Goal: Transaction & Acquisition: Purchase product/service

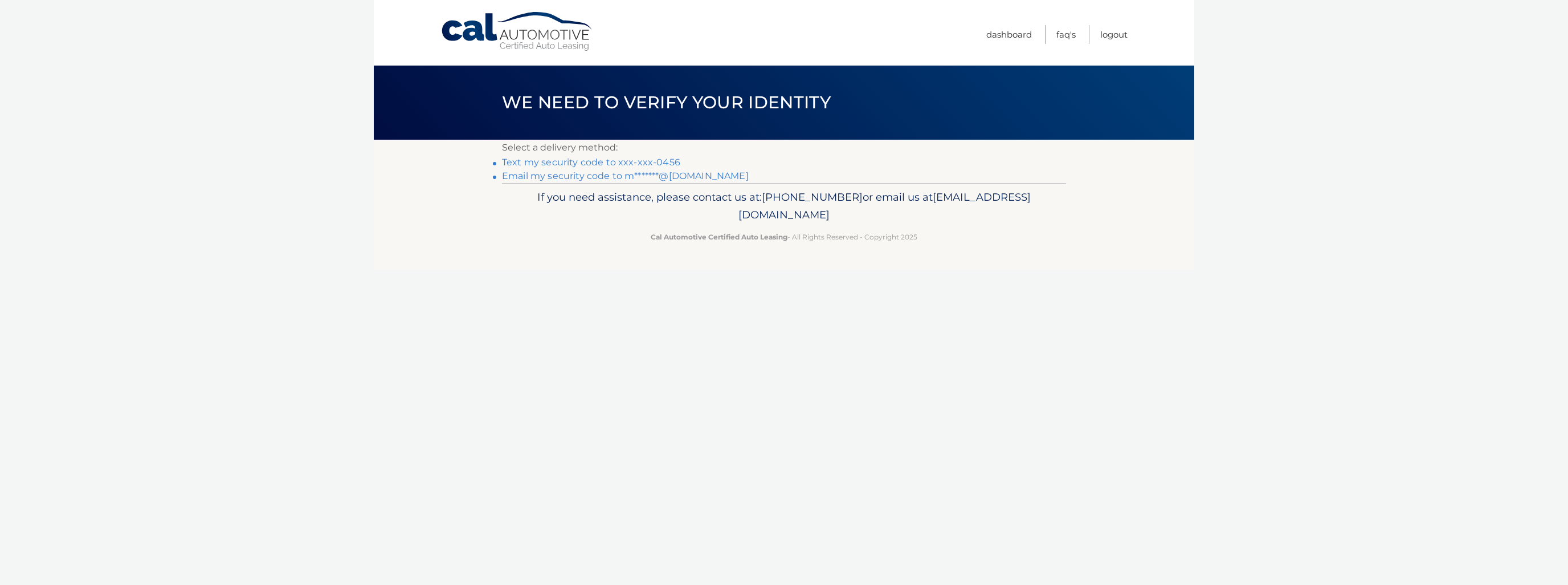
click at [560, 164] on link "Text my security code to xxx-xxx-0456" at bounding box center [591, 162] width 179 height 11
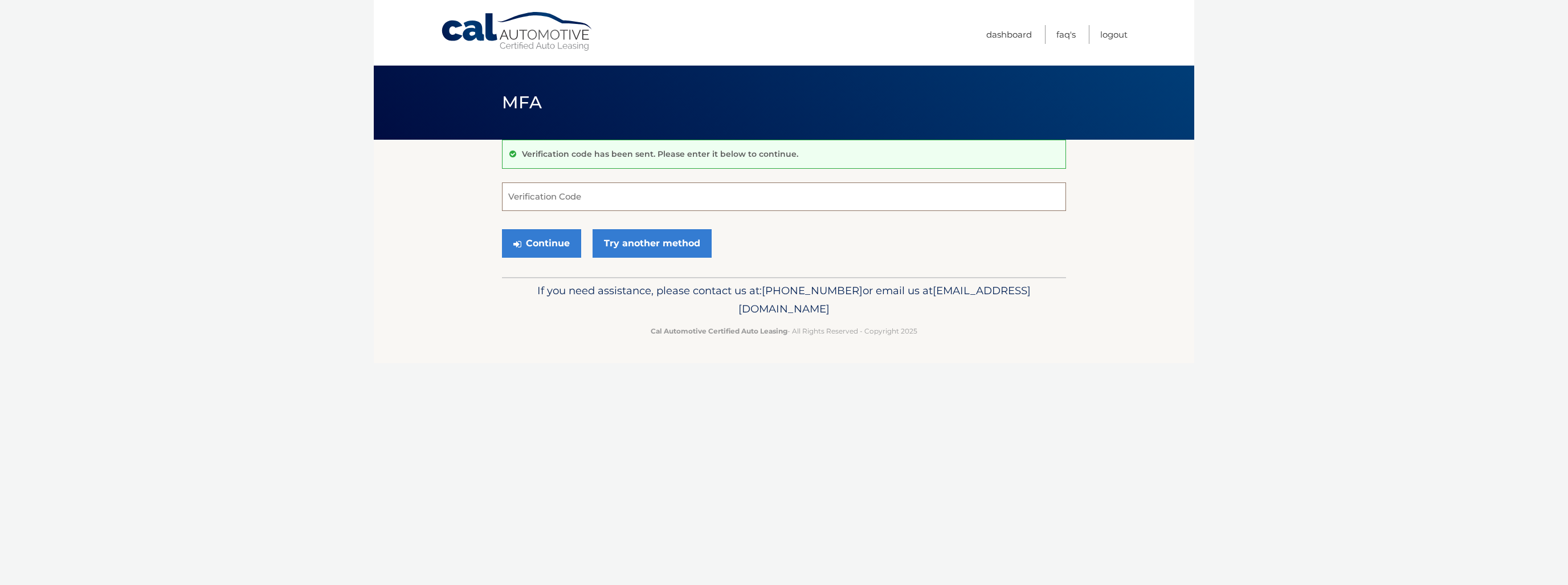
click at [611, 201] on input "Verification Code" at bounding box center [784, 196] width 564 height 29
type input "899943"
click at [531, 245] on button "Continue" at bounding box center [541, 243] width 79 height 29
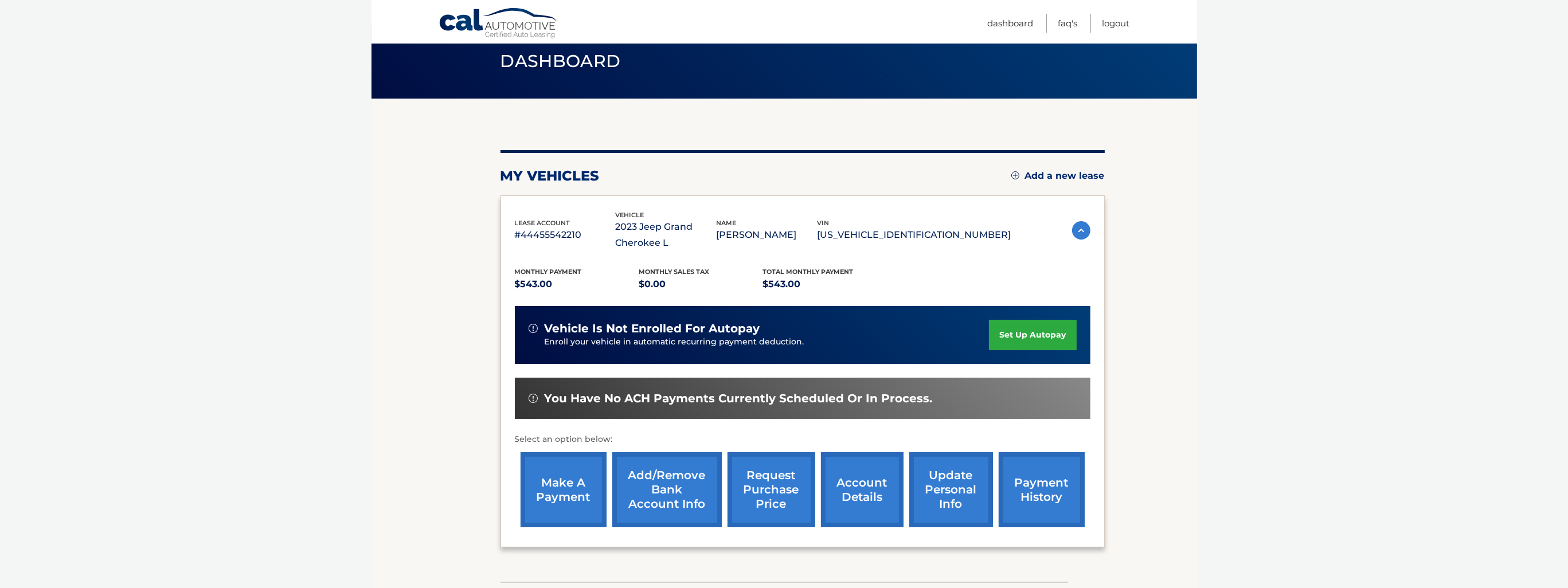
scroll to position [114, 0]
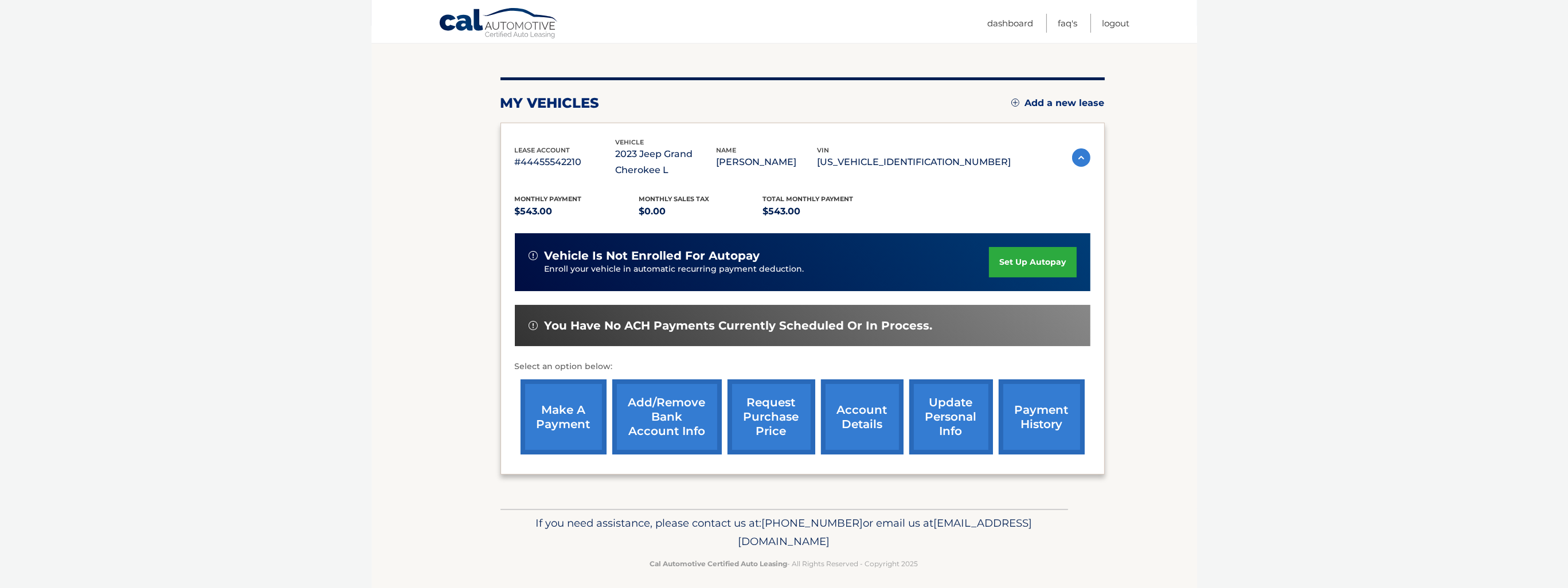
click at [553, 410] on link "make a payment" at bounding box center [564, 416] width 86 height 75
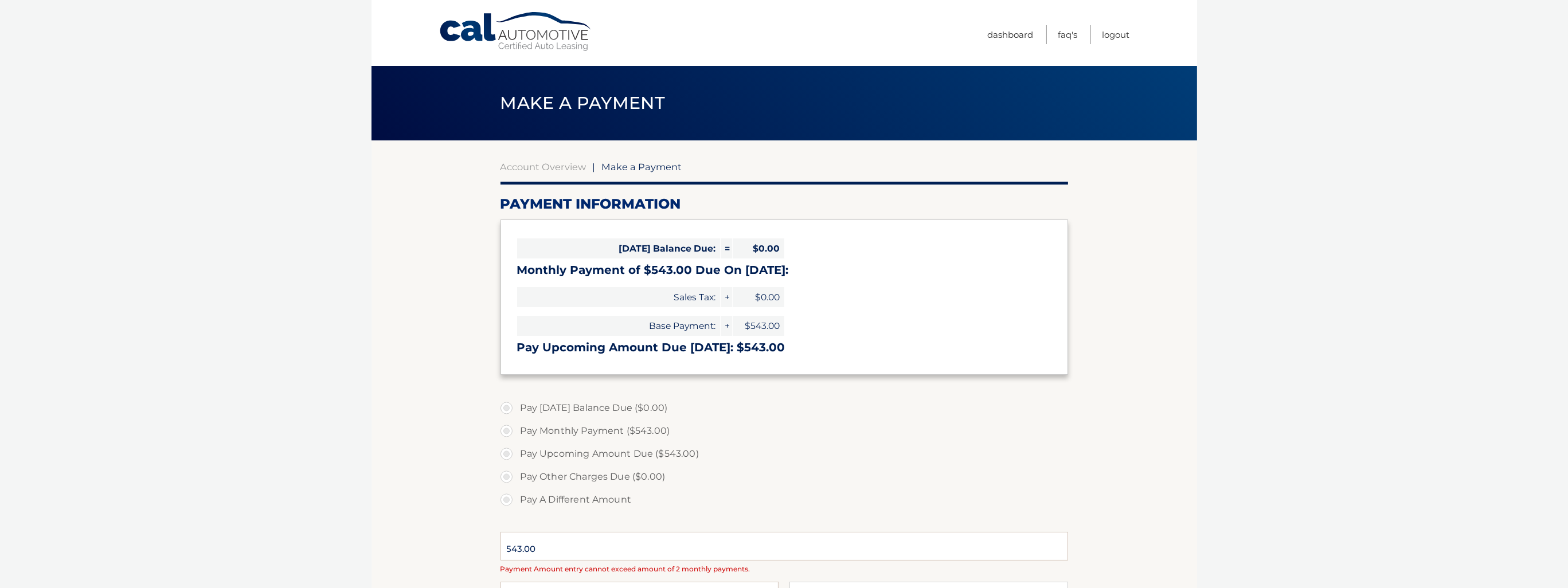
select select "YzQ5Zjg4OTQtZjViZC00MzhiLTg5MDQtN2UyZmVlNjI2YTFh"
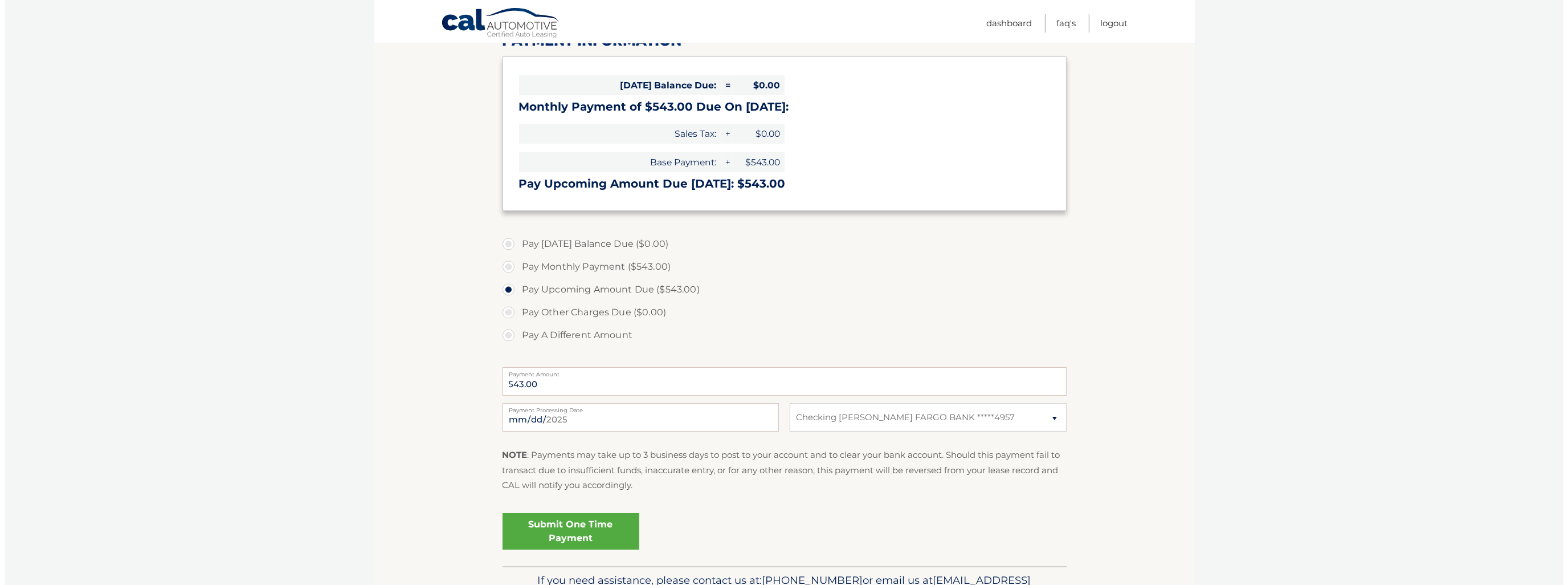
scroll to position [228, 0]
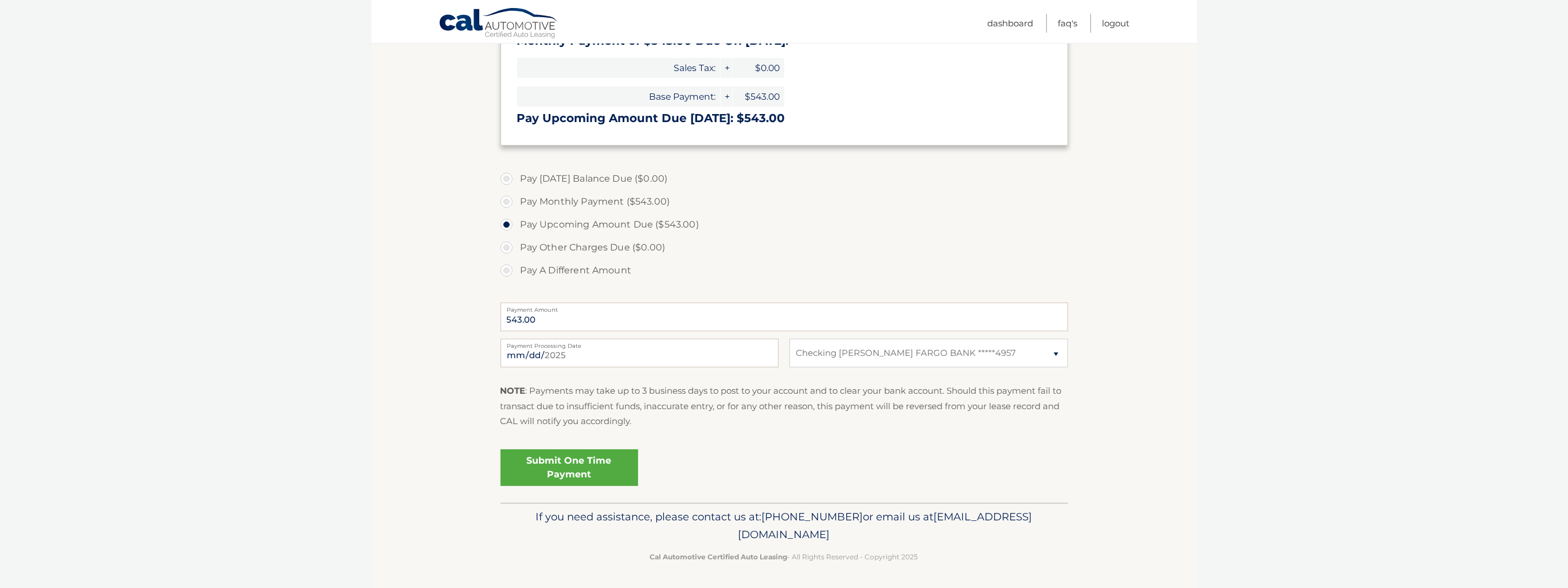
click at [557, 462] on link "Submit One Time Payment" at bounding box center [569, 467] width 137 height 37
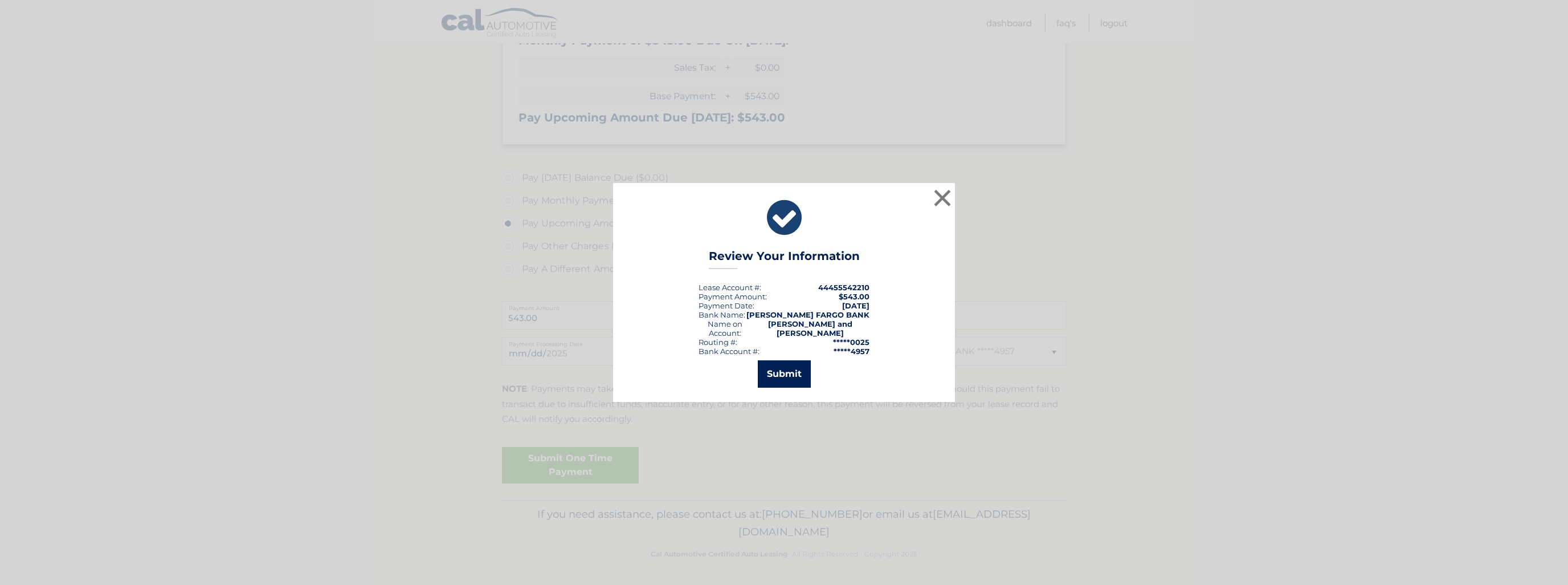
click at [791, 374] on button "Submit" at bounding box center [784, 373] width 53 height 27
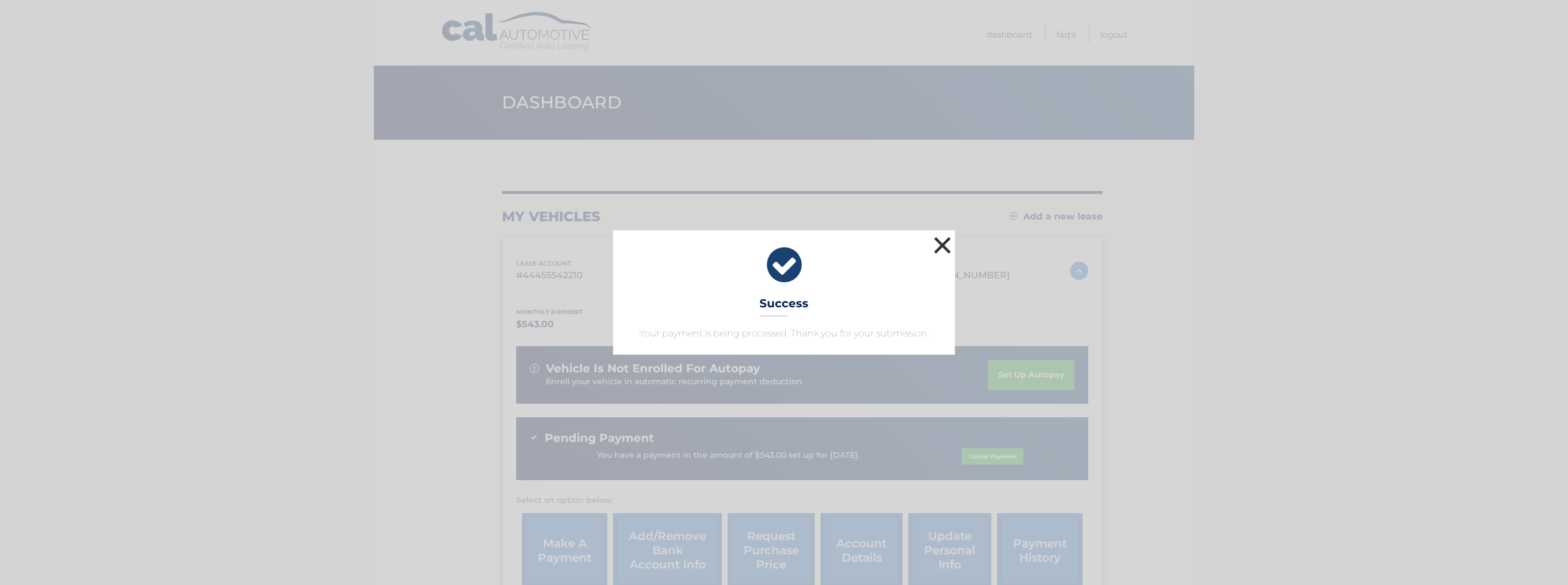
click at [937, 243] on button "×" at bounding box center [942, 245] width 23 height 23
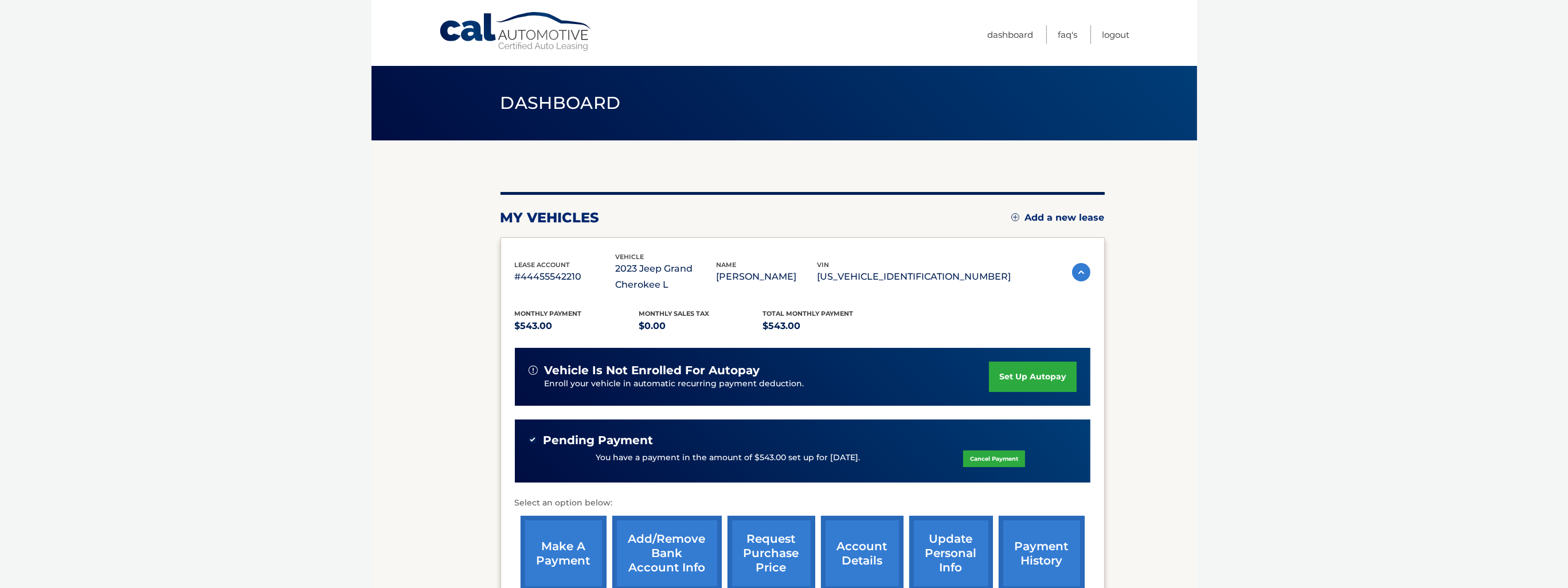
click at [851, 547] on link "account details" at bounding box center [862, 553] width 83 height 75
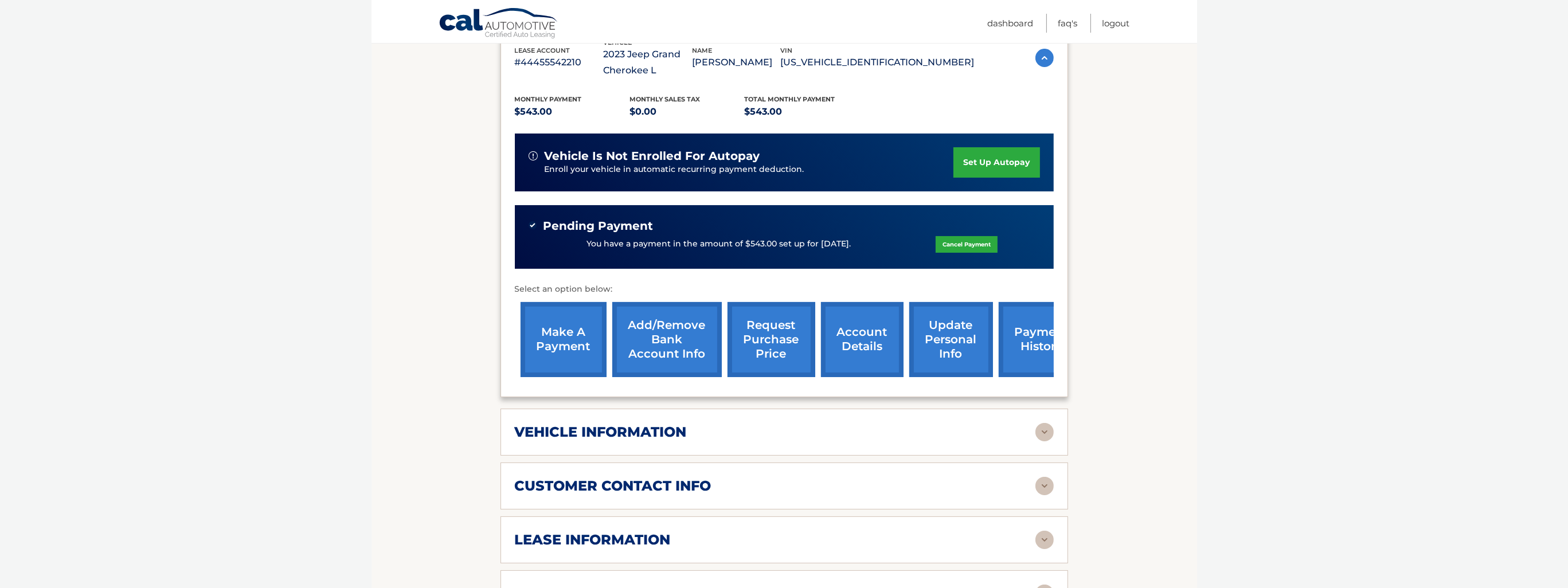
scroll to position [343, 0]
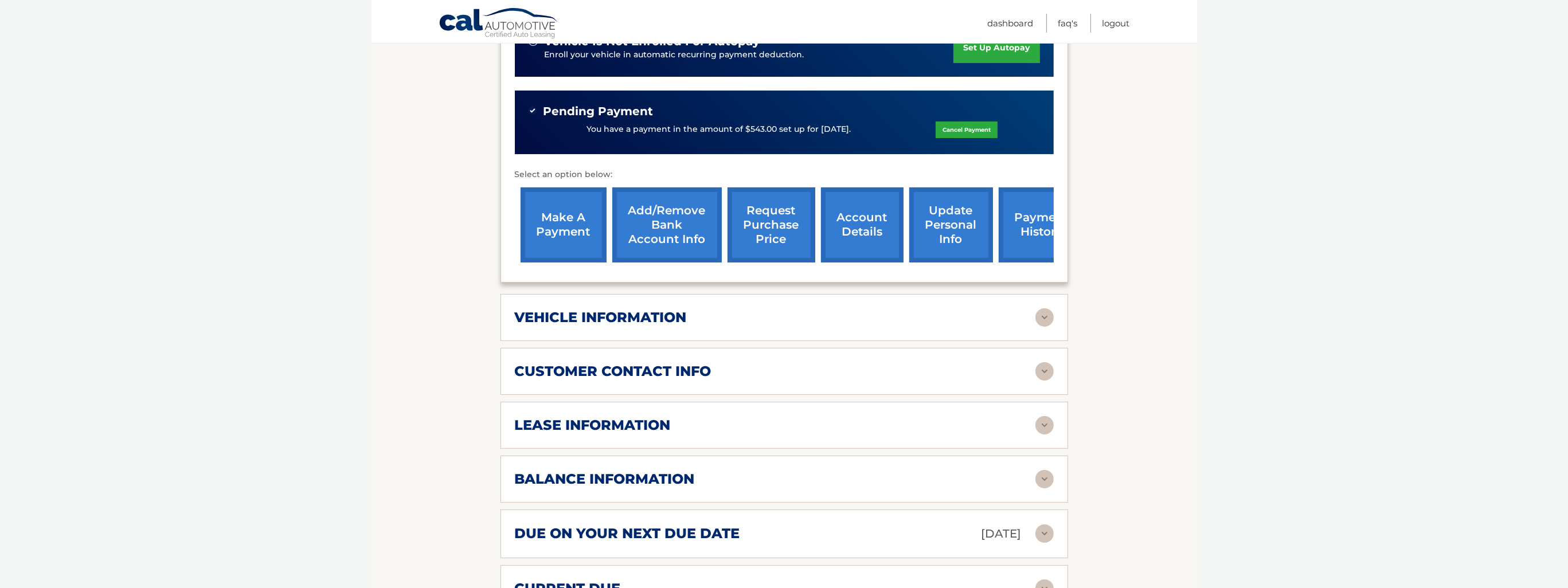
click at [850, 420] on div "lease information" at bounding box center [774, 425] width 521 height 18
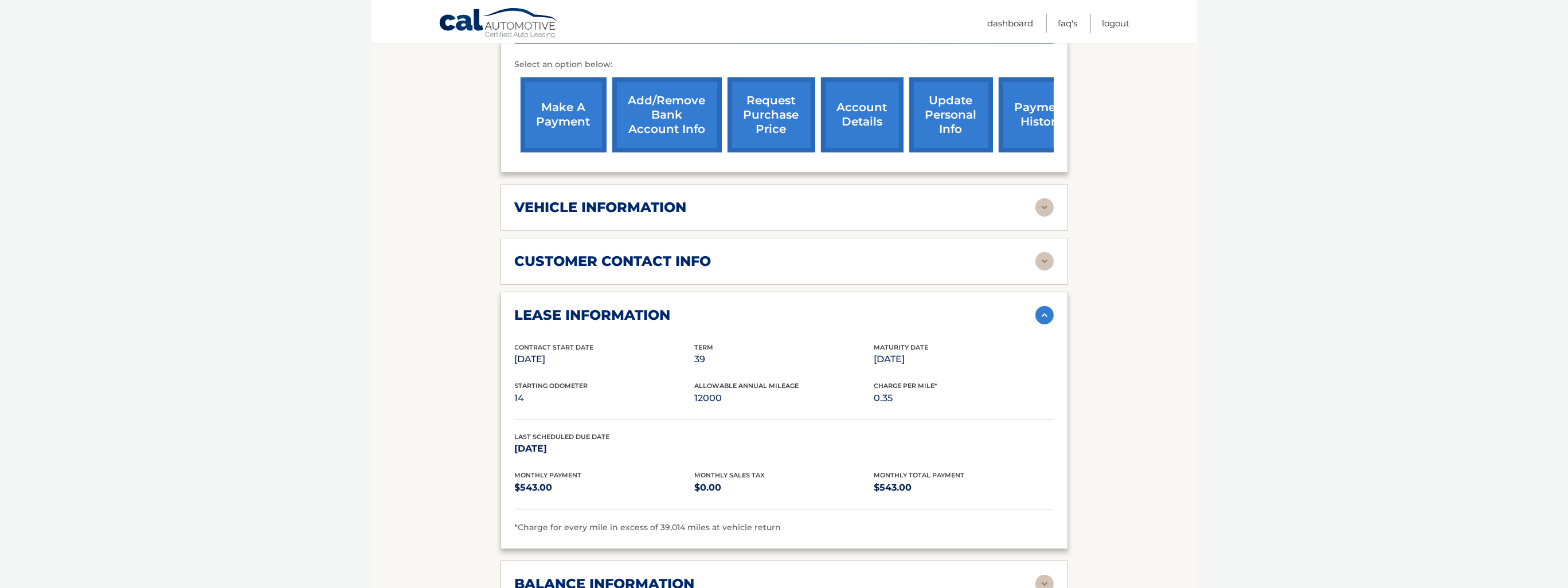
scroll to position [459, 0]
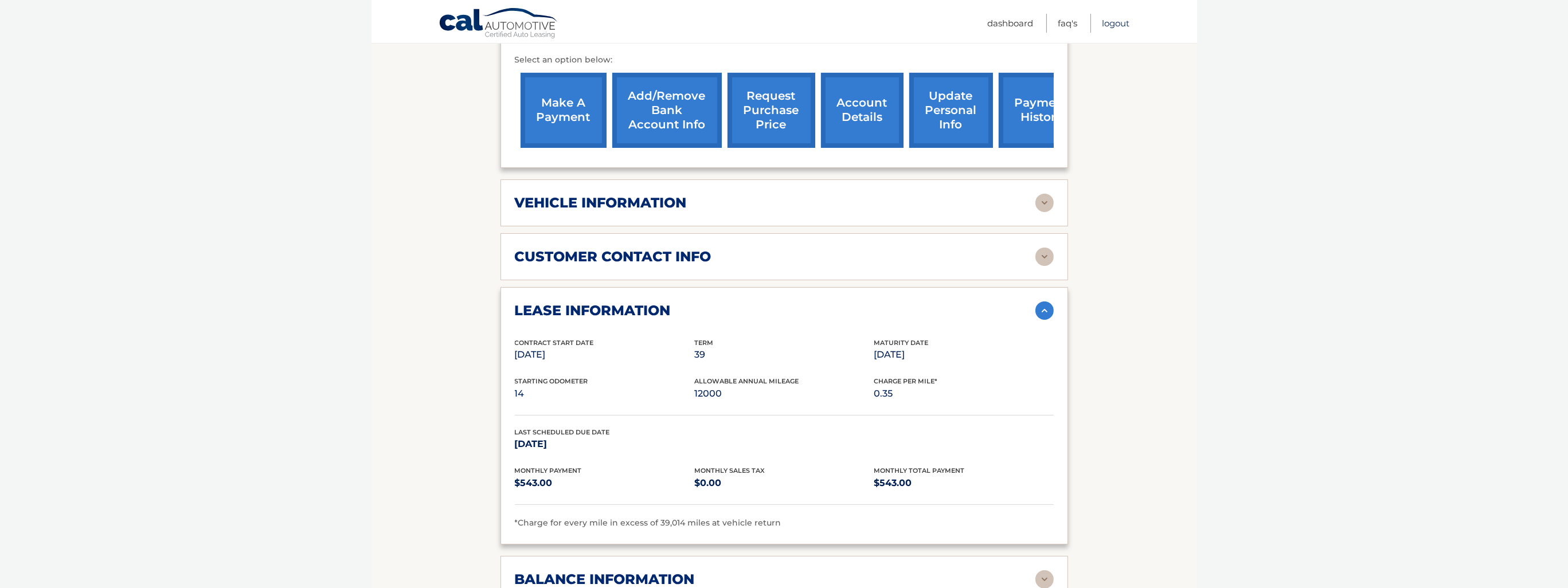
click at [1113, 24] on link "Logout" at bounding box center [1115, 23] width 27 height 18
